Goal: Transaction & Acquisition: Obtain resource

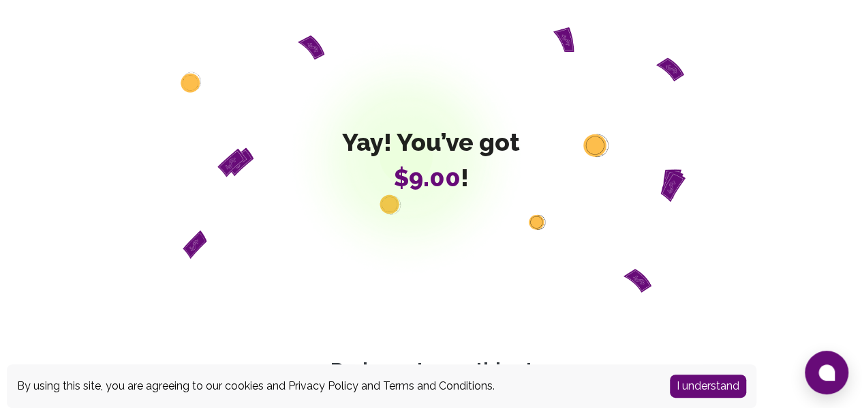
scroll to position [227, 0]
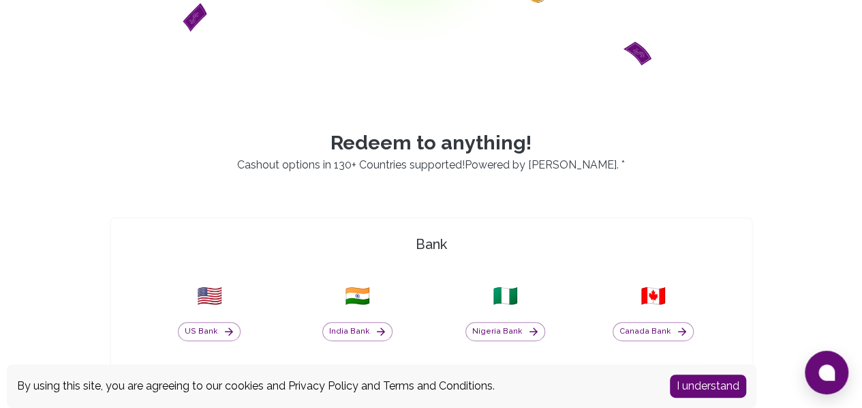
click at [705, 384] on button "I understand" at bounding box center [708, 385] width 76 height 23
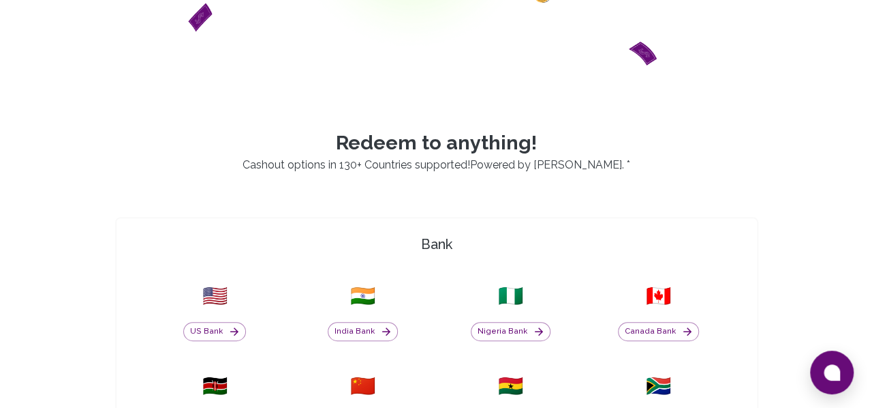
scroll to position [456, 0]
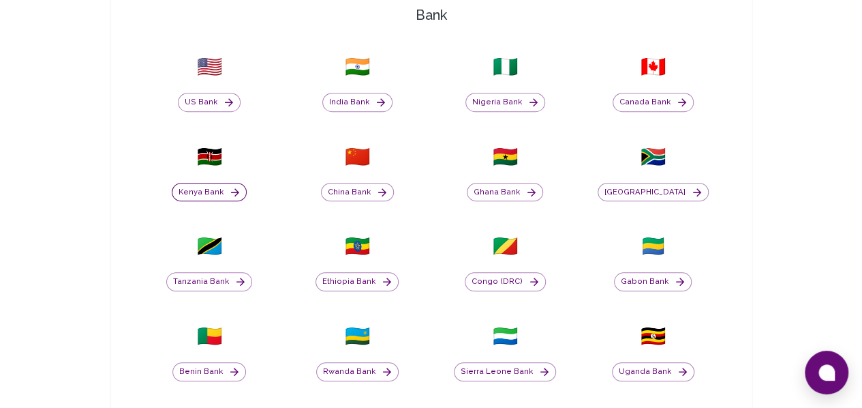
click at [247, 183] on button "Kenya Bank" at bounding box center [209, 192] width 75 height 19
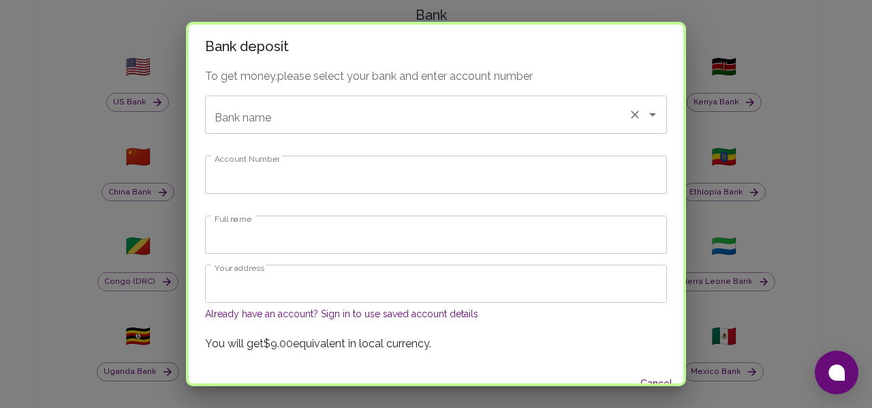
click at [650, 115] on icon "Open" at bounding box center [653, 114] width 7 height 3
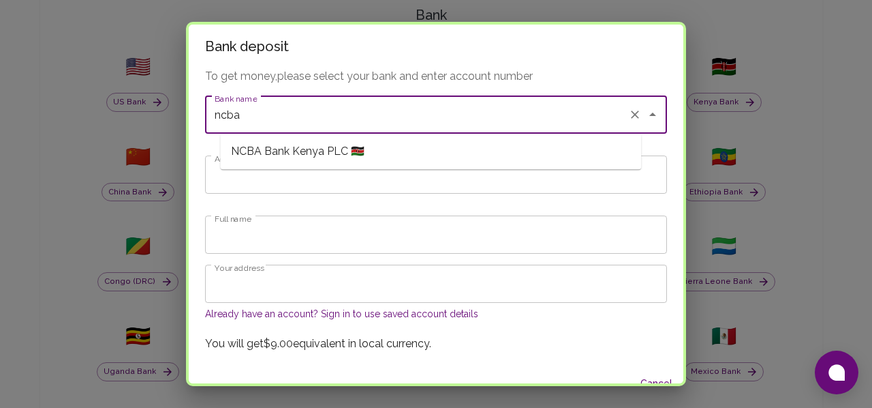
click at [345, 154] on span "NCBA Bank Kenya PLC 🇰🇪" at bounding box center [298, 151] width 134 height 16
type input "NCBA Bank Kenya PLC"
click at [326, 176] on input "Account Number" at bounding box center [436, 174] width 462 height 38
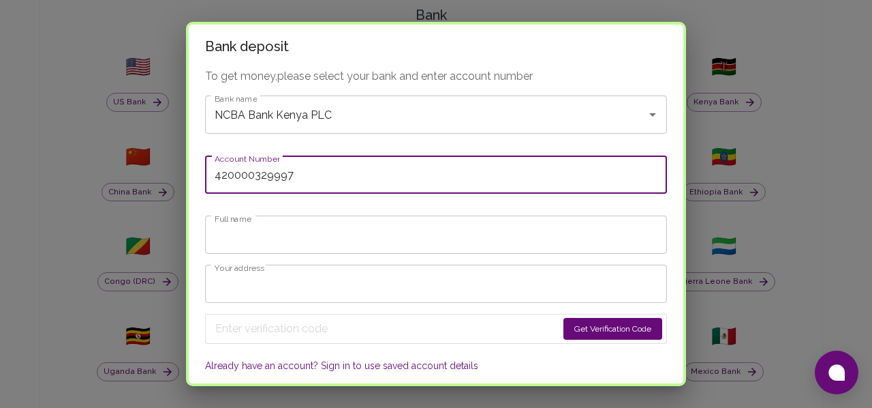
type input "420000329997"
click at [282, 236] on input "Full name" at bounding box center [436, 234] width 462 height 38
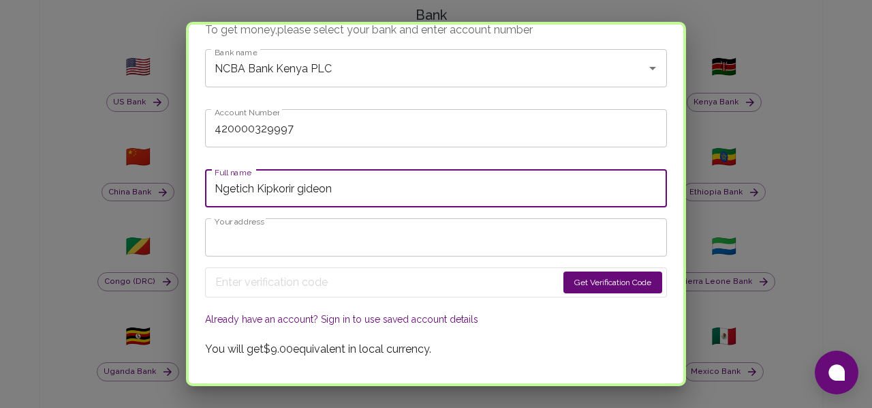
scroll to position [70, 0]
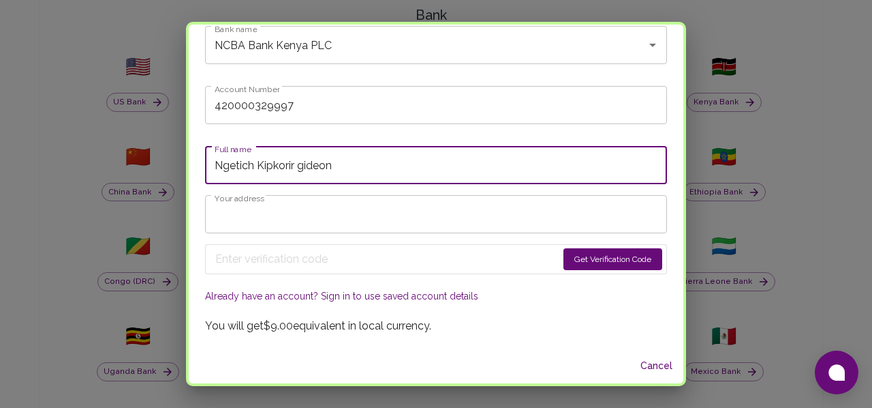
type input "Ngetich Kipkorir gideon"
click at [303, 216] on input "Your address" at bounding box center [436, 214] width 462 height 38
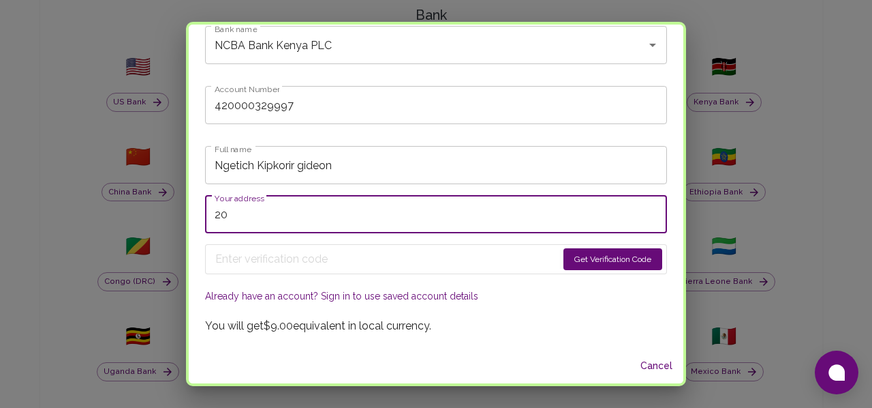
type input "2"
type input "Kasarani Mwiki"
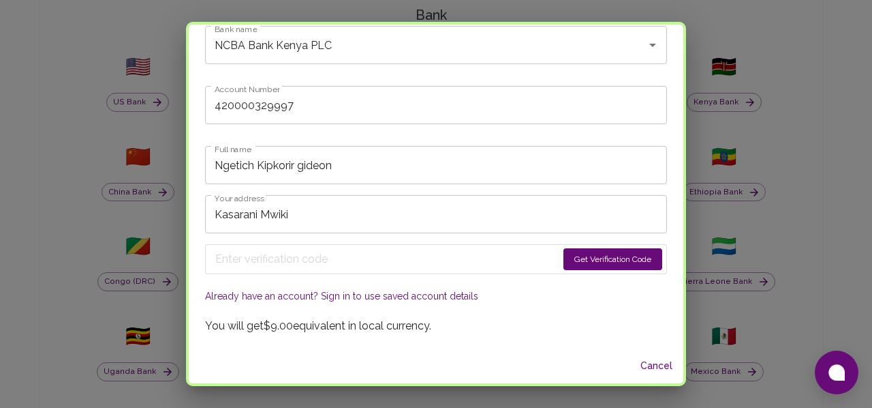
click at [592, 260] on button "Get Verification Code" at bounding box center [613, 259] width 99 height 22
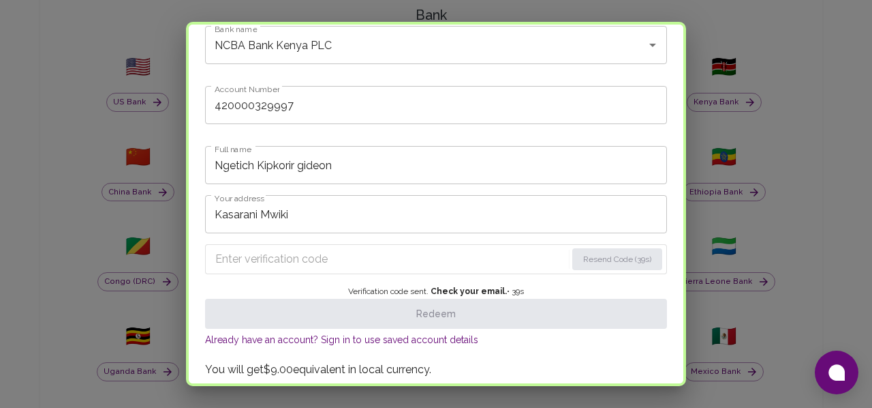
click at [348, 260] on input "Enter verification code" at bounding box center [390, 259] width 351 height 22
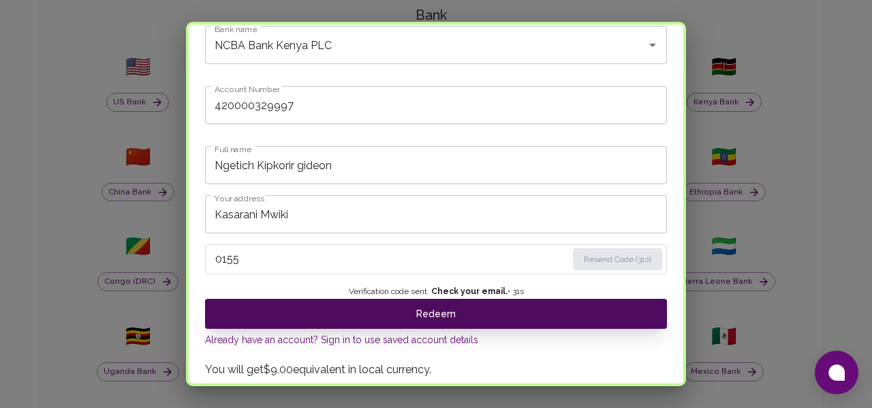
type input "0155"
click at [446, 316] on button "Redeem" at bounding box center [436, 314] width 462 height 30
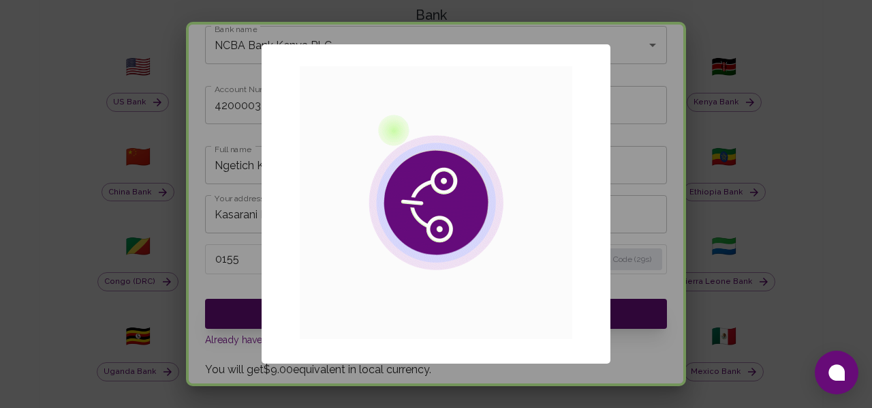
scroll to position [0, 0]
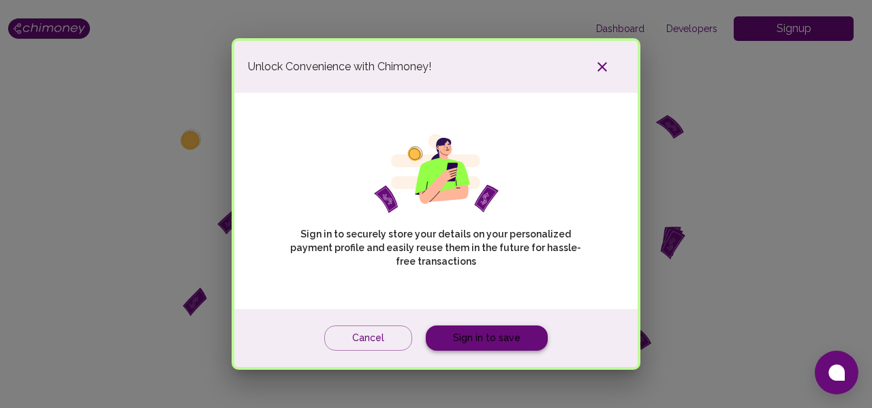
click at [491, 337] on link "Sign in to save" at bounding box center [487, 337] width 122 height 25
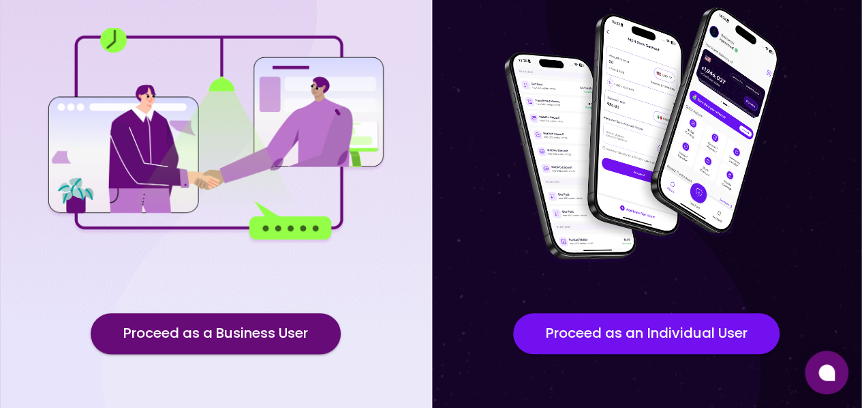
scroll to position [208, 0]
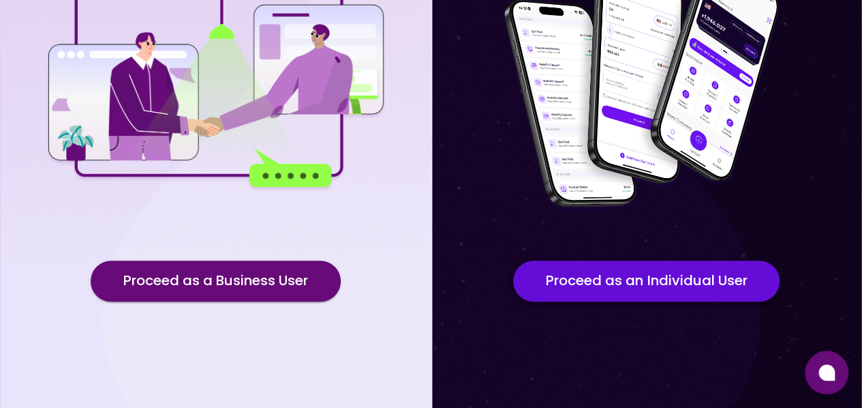
click at [627, 286] on button "Proceed as an Individual User" at bounding box center [646, 280] width 267 height 41
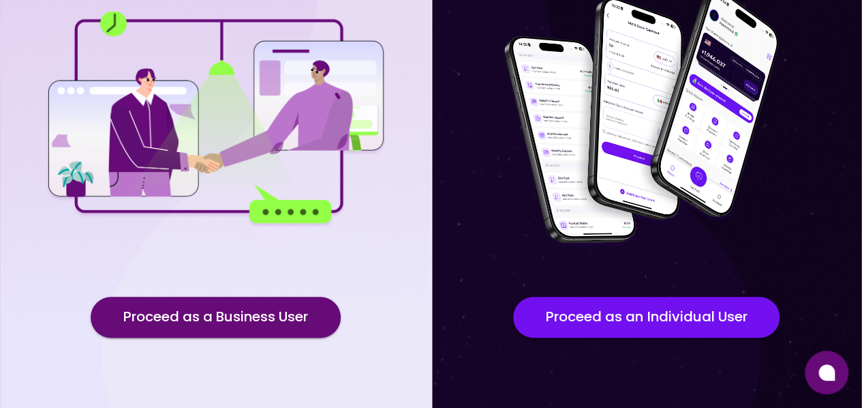
scroll to position [208, 0]
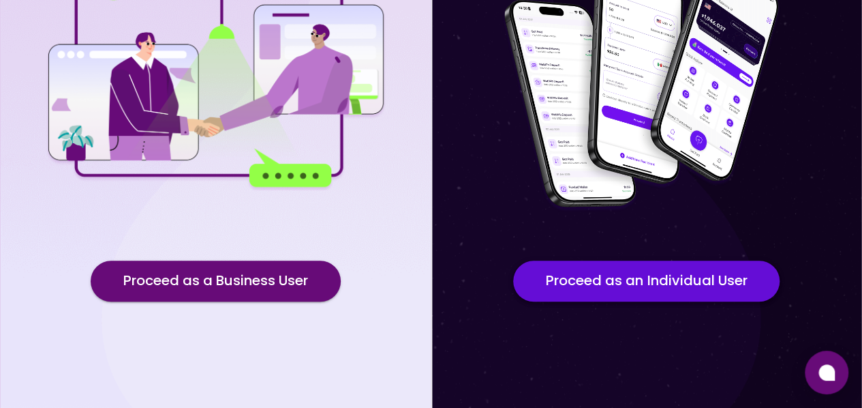
click at [602, 285] on button "Proceed as an Individual User" at bounding box center [646, 280] width 267 height 41
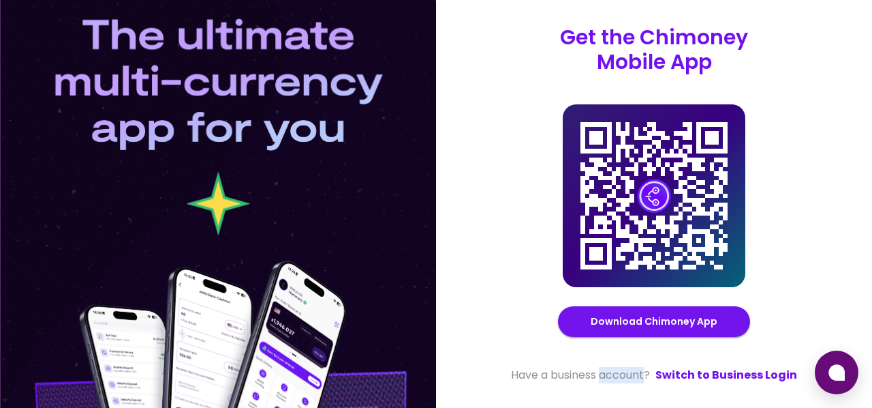
click at [544, 368] on span "Have a business account?" at bounding box center [580, 375] width 139 height 16
click at [731, 369] on link "Switch to Business Login" at bounding box center [727, 375] width 142 height 16
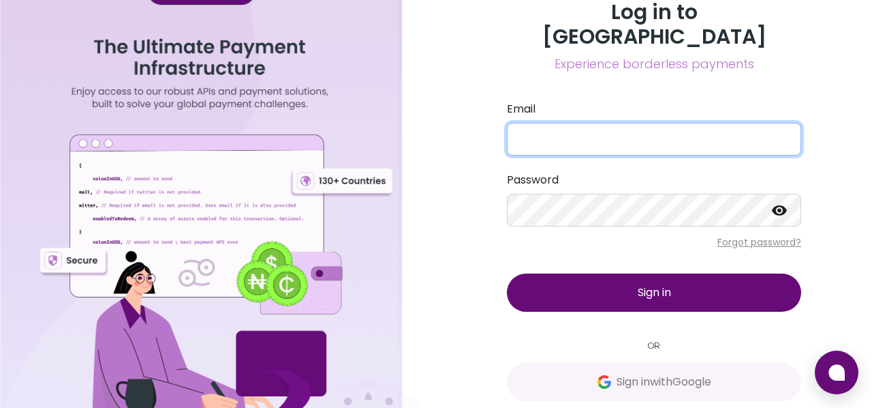
click at [566, 123] on input "Email" at bounding box center [654, 139] width 294 height 33
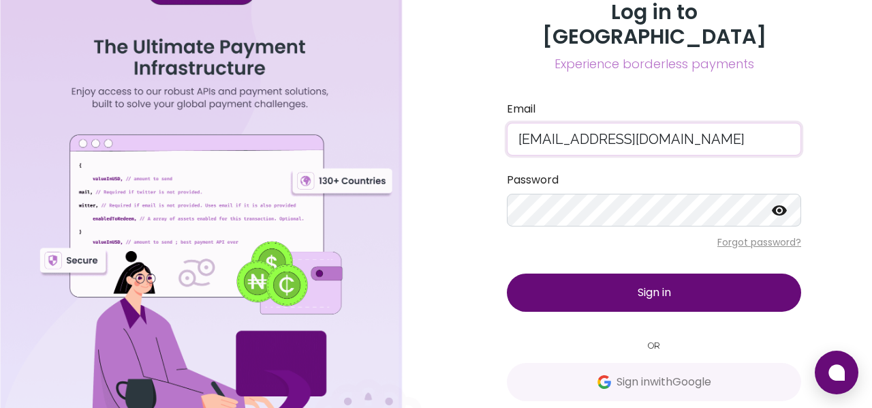
type input "[EMAIL_ADDRESS][DOMAIN_NAME]"
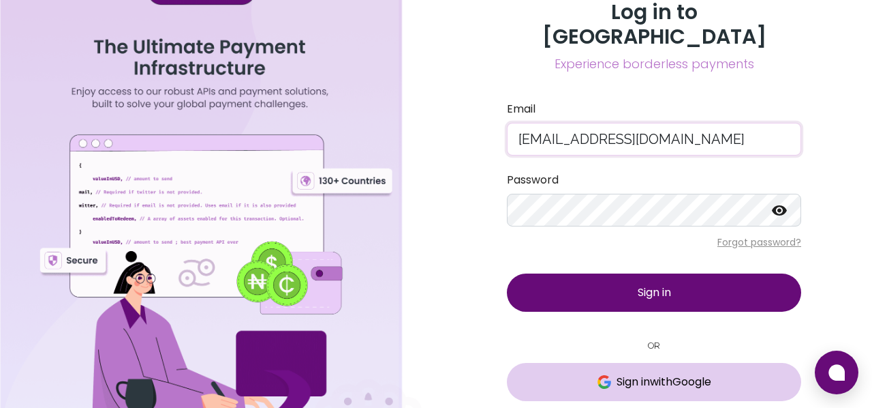
click at [659, 374] on span "Sign in with Google" at bounding box center [664, 382] width 95 height 16
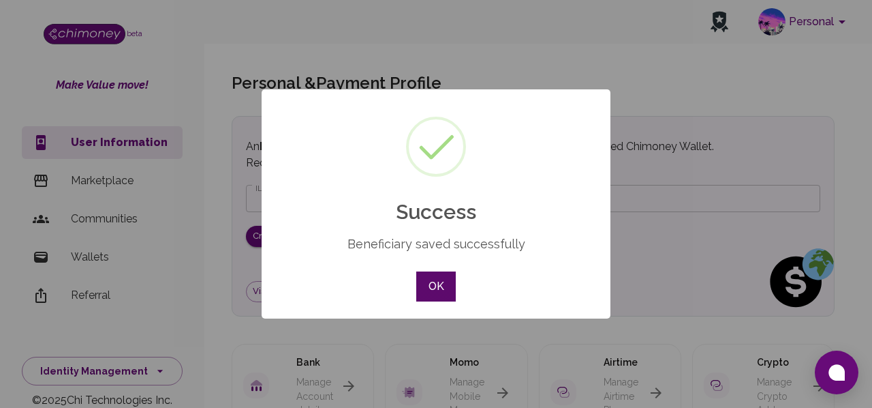
click at [438, 290] on button "OK" at bounding box center [436, 286] width 40 height 30
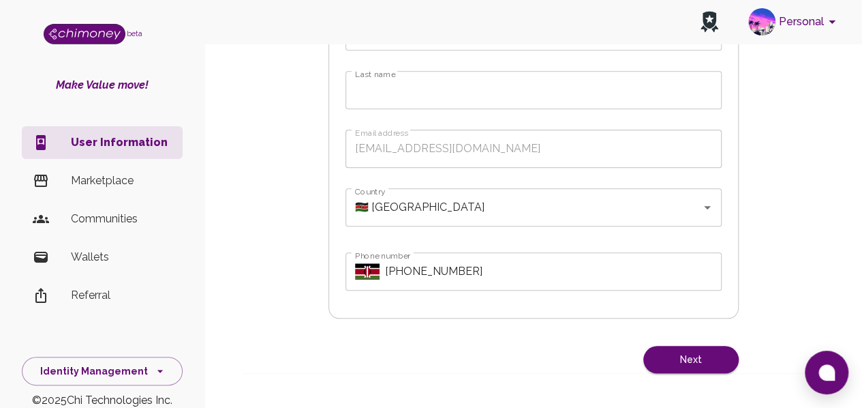
scroll to position [541, 0]
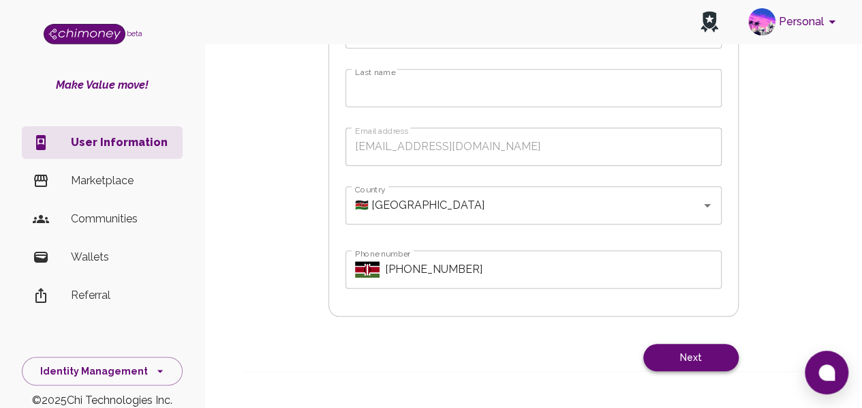
click at [708, 367] on button "Next" at bounding box center [690, 358] width 95 height 28
click at [691, 353] on div "Submitting..." at bounding box center [534, 343] width 410 height 55
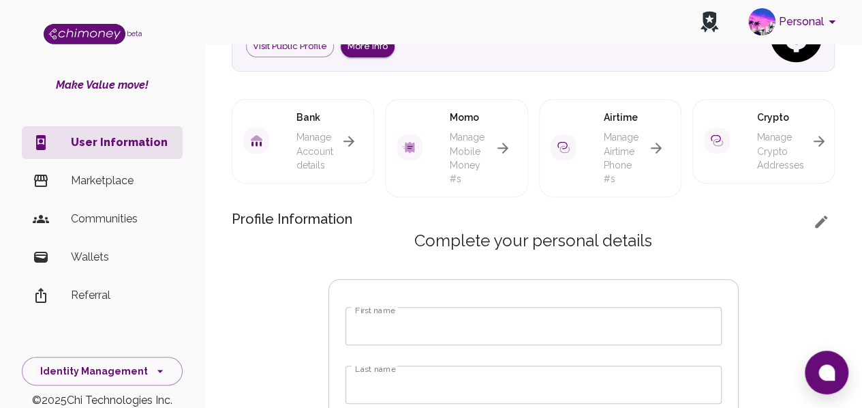
scroll to position [249, 0]
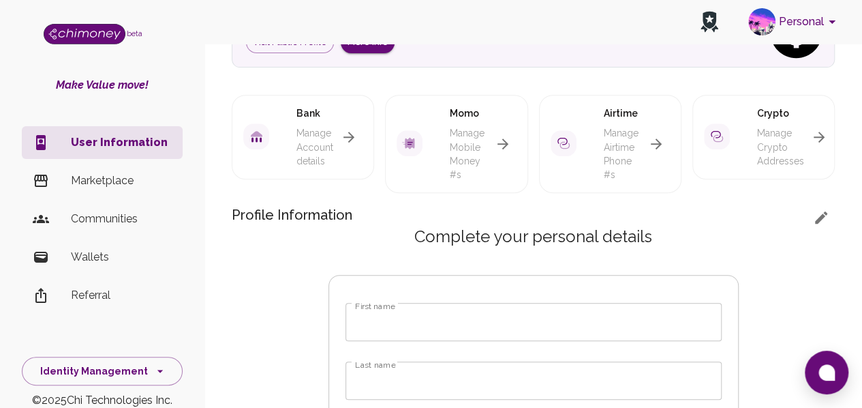
click at [530, 324] on input "First name" at bounding box center [534, 322] width 376 height 38
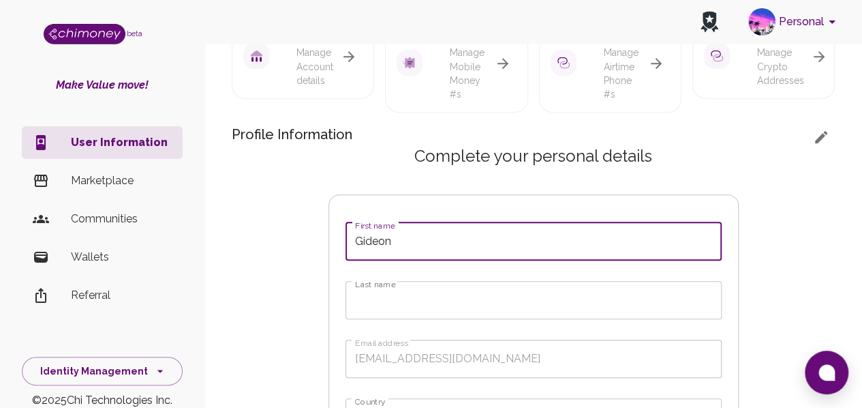
scroll to position [333, 0]
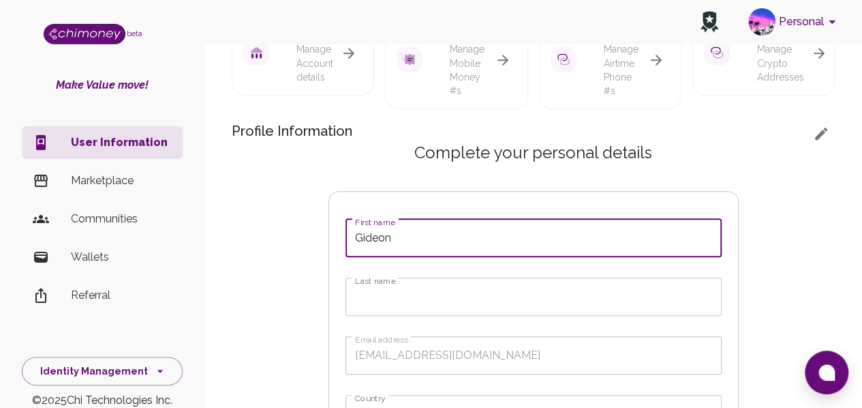
type input "Gideon"
click at [397, 296] on input "Last name" at bounding box center [534, 296] width 376 height 38
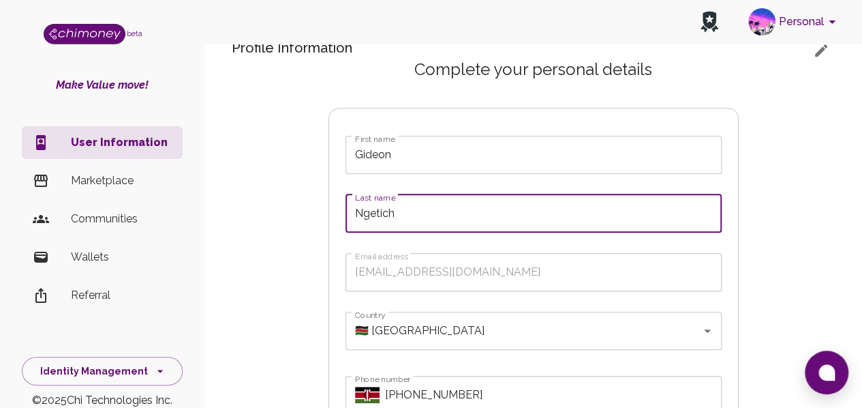
scroll to position [417, 0]
type input "Ngetich"
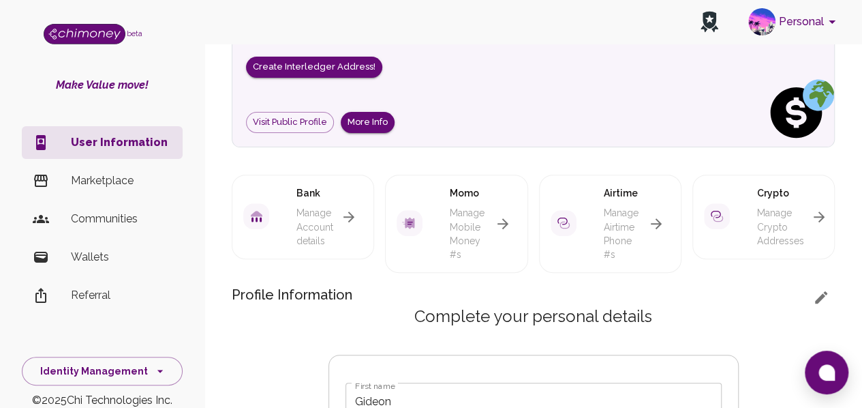
scroll to position [170, 0]
click at [102, 252] on p "Wallets" at bounding box center [121, 257] width 101 height 16
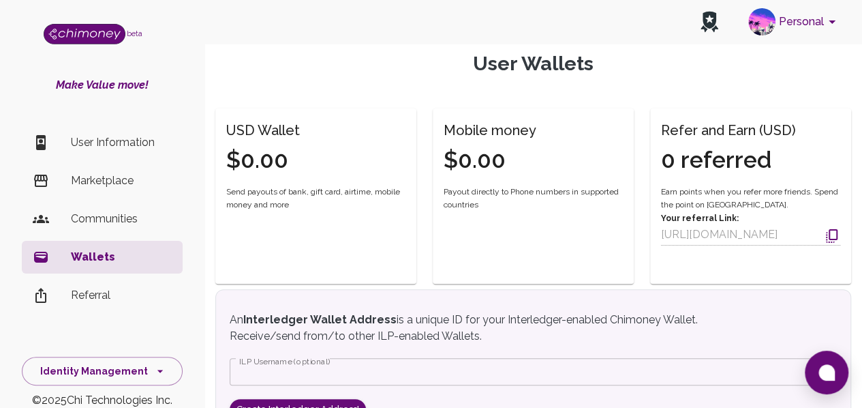
scroll to position [60, 0]
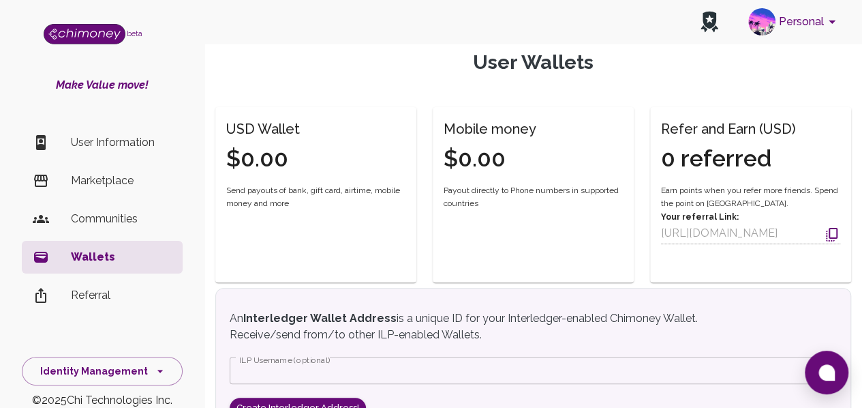
click at [125, 145] on p "User Information" at bounding box center [121, 142] width 101 height 16
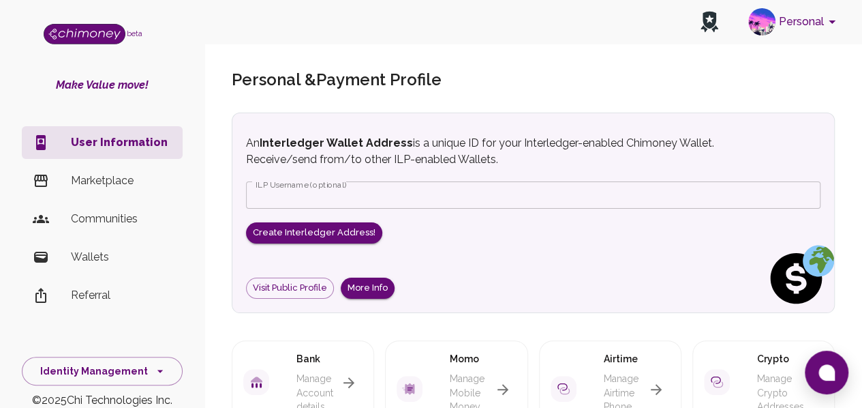
scroll to position [22, 0]
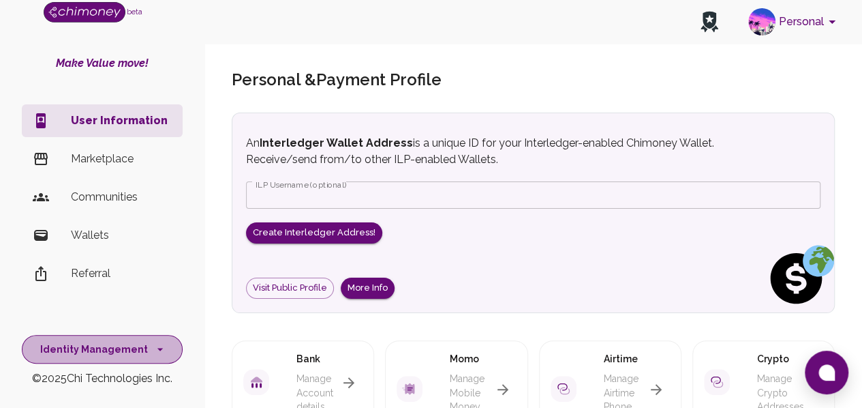
click at [134, 349] on button "Identity Management" at bounding box center [102, 349] width 161 height 29
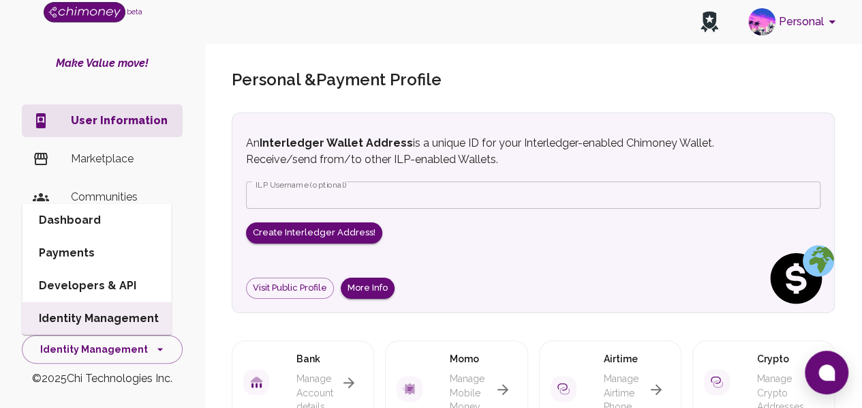
click at [100, 213] on li "Dashboard" at bounding box center [96, 220] width 149 height 33
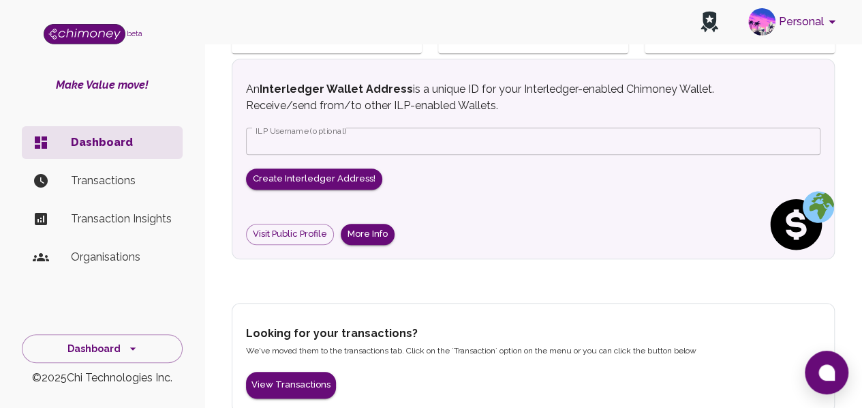
scroll to position [594, 0]
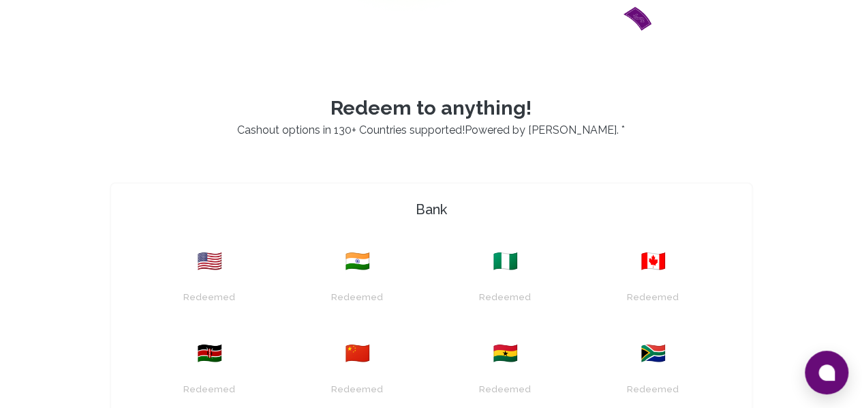
scroll to position [273, 0]
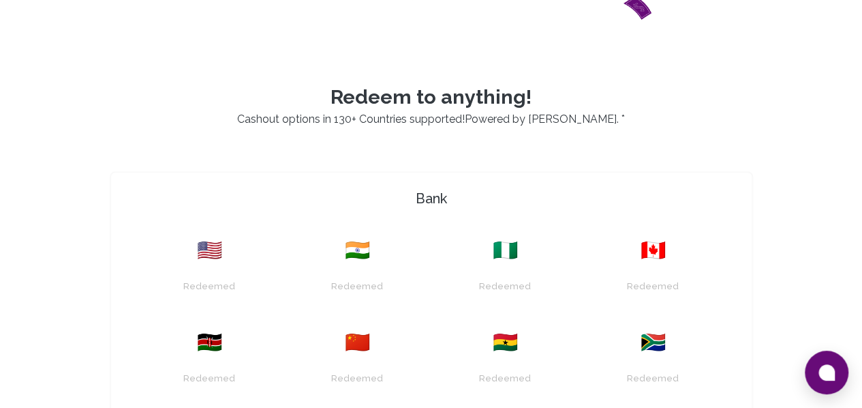
click at [275, 354] on div "Redeemed" at bounding box center [210, 371] width 132 height 35
click at [222, 330] on span "🇰🇪" at bounding box center [209, 342] width 25 height 25
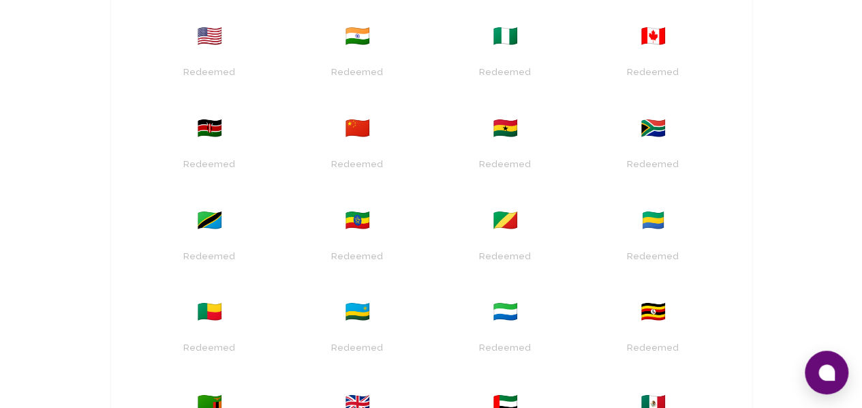
scroll to position [491, 0]
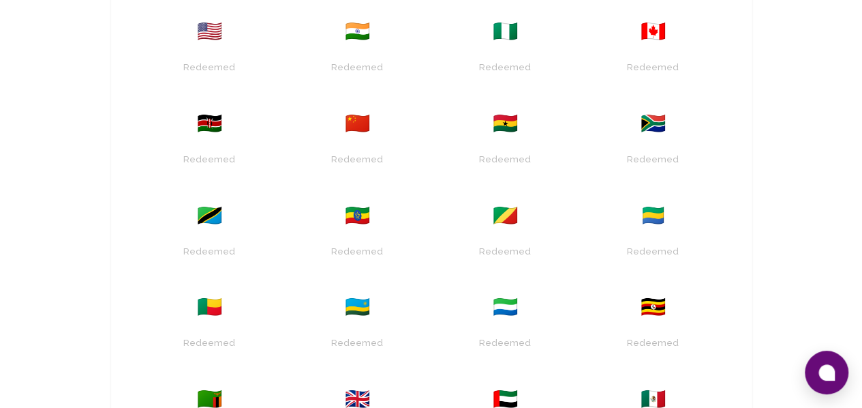
click at [499, 286] on div "🇺🇸 Redeemed 🇮🇳 Redeemed 🇳🇬 Redeemed 🇨🇦 Redeemed 🇰🇪 Redeemed 🇨🇳 Redeemed 🇬🇭 Rede…" at bounding box center [431, 281] width 597 height 562
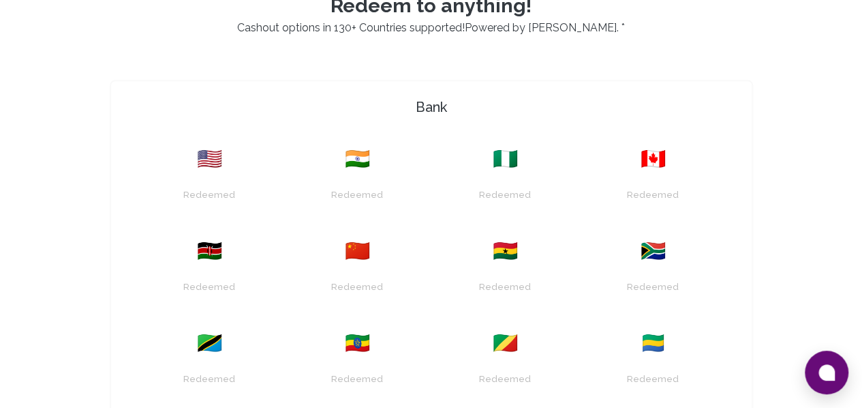
scroll to position [367, 0]
